Goal: Find specific page/section: Find specific page/section

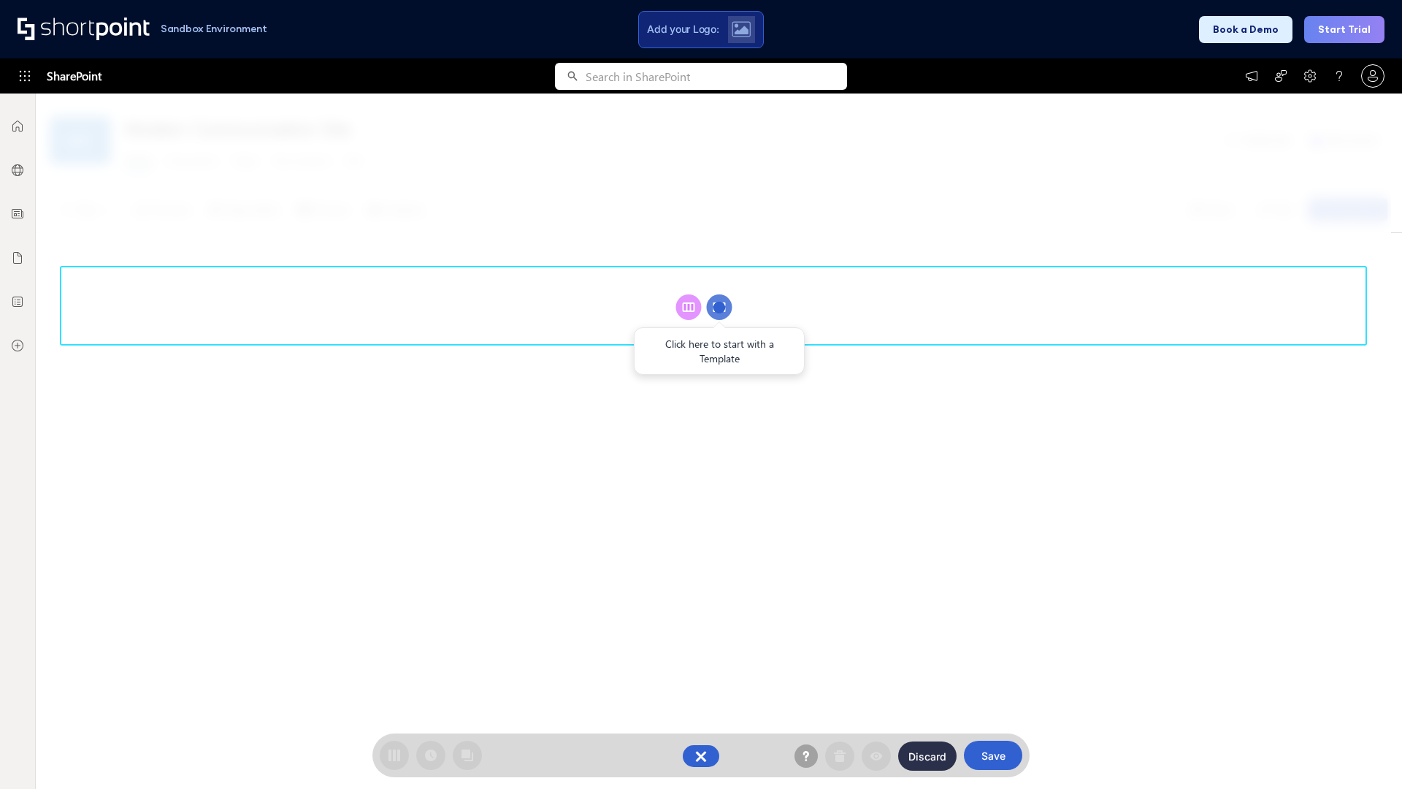
click at [719, 307] on circle at bounding box center [720, 307] width 26 height 26
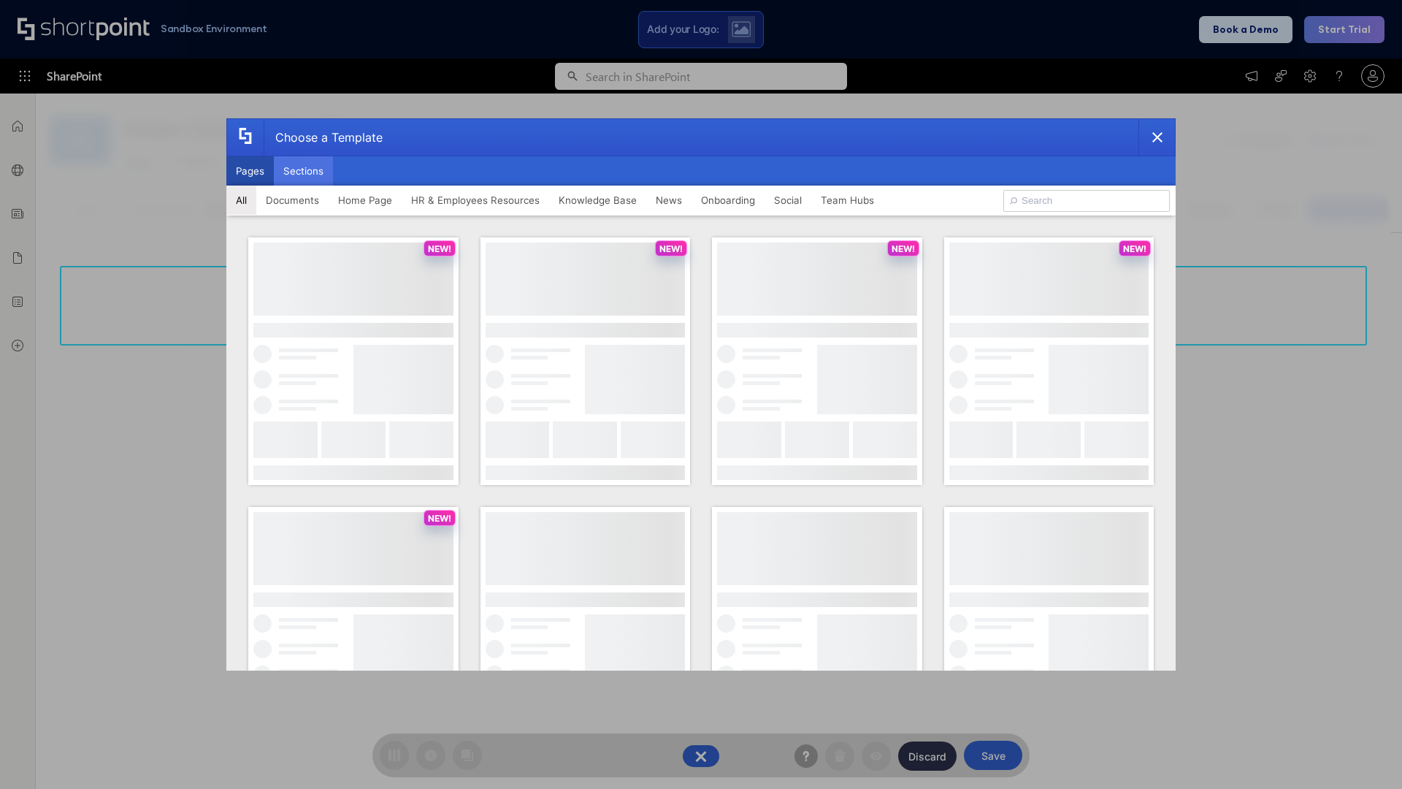
click at [303, 171] on button "Sections" at bounding box center [303, 170] width 59 height 29
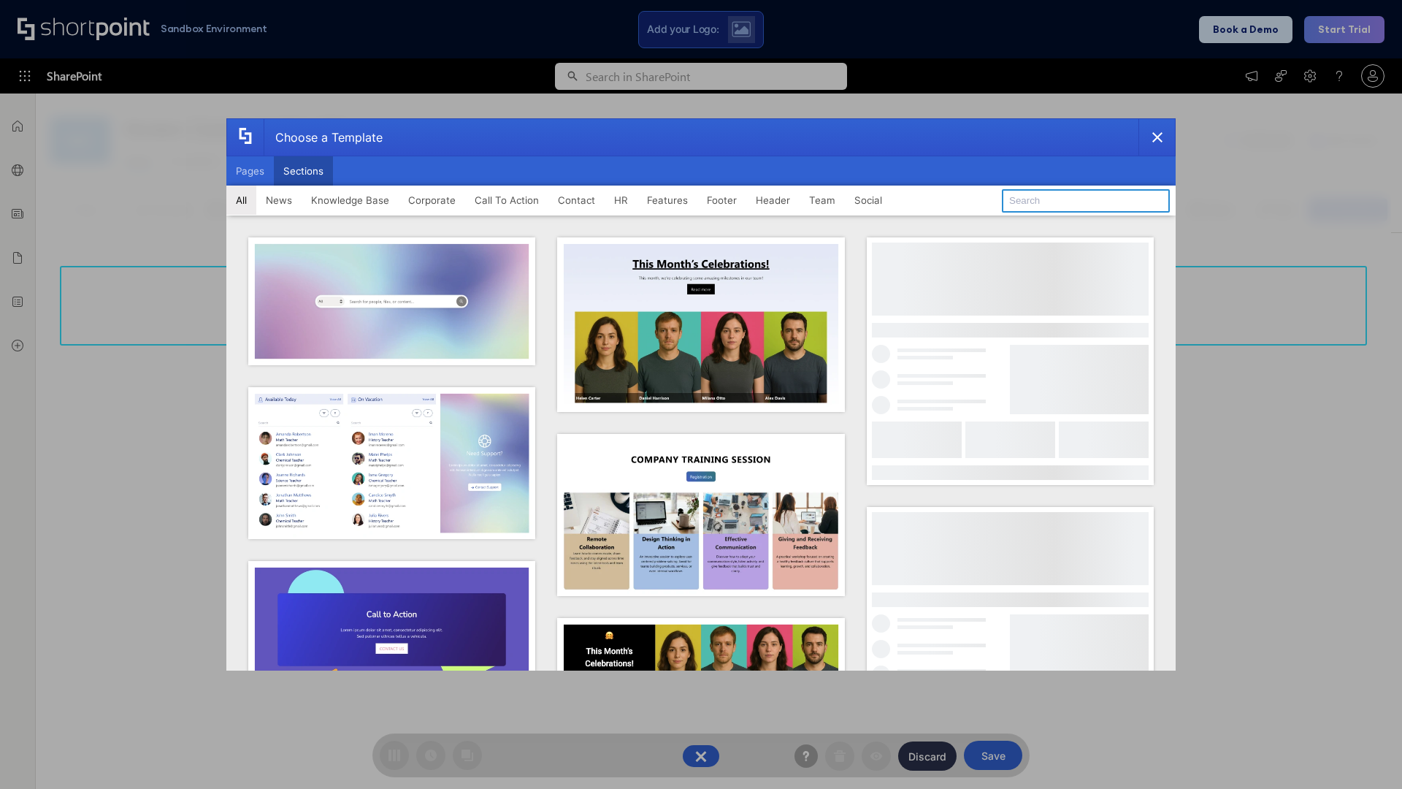
type input "Header 4"
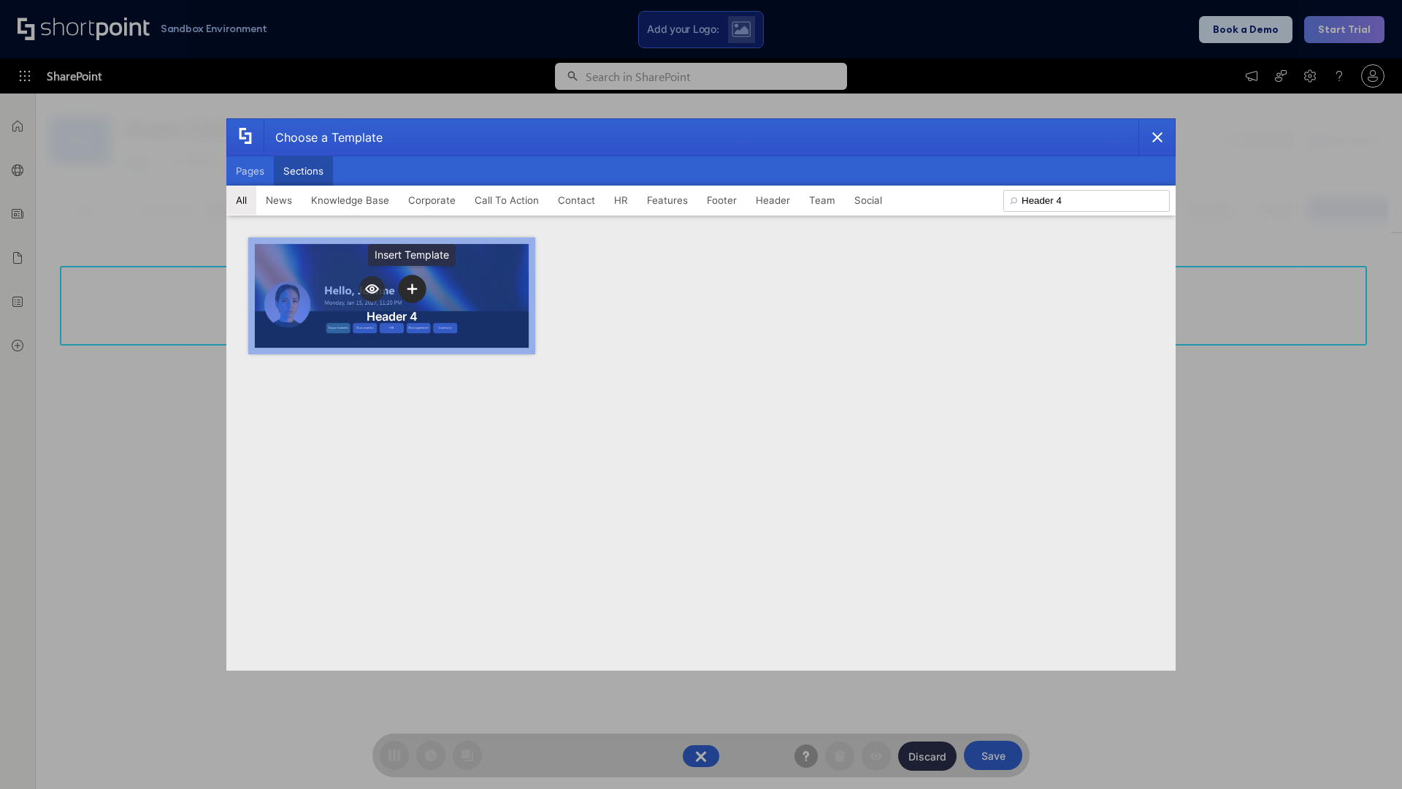
click at [412, 288] on icon "template selector" at bounding box center [412, 288] width 10 height 10
